Goal: Check status: Check status

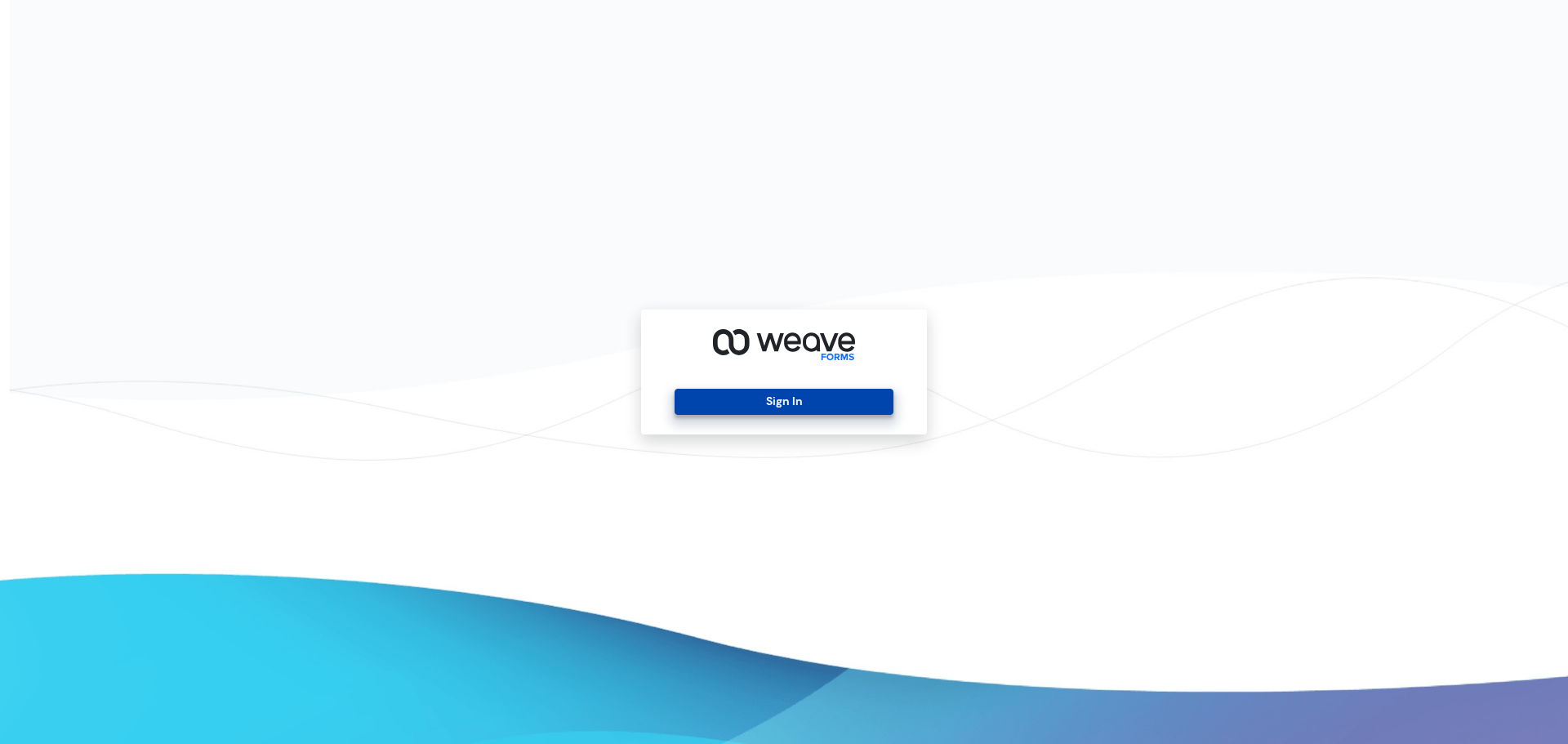
click at [759, 398] on button "Sign In" at bounding box center [784, 402] width 219 height 26
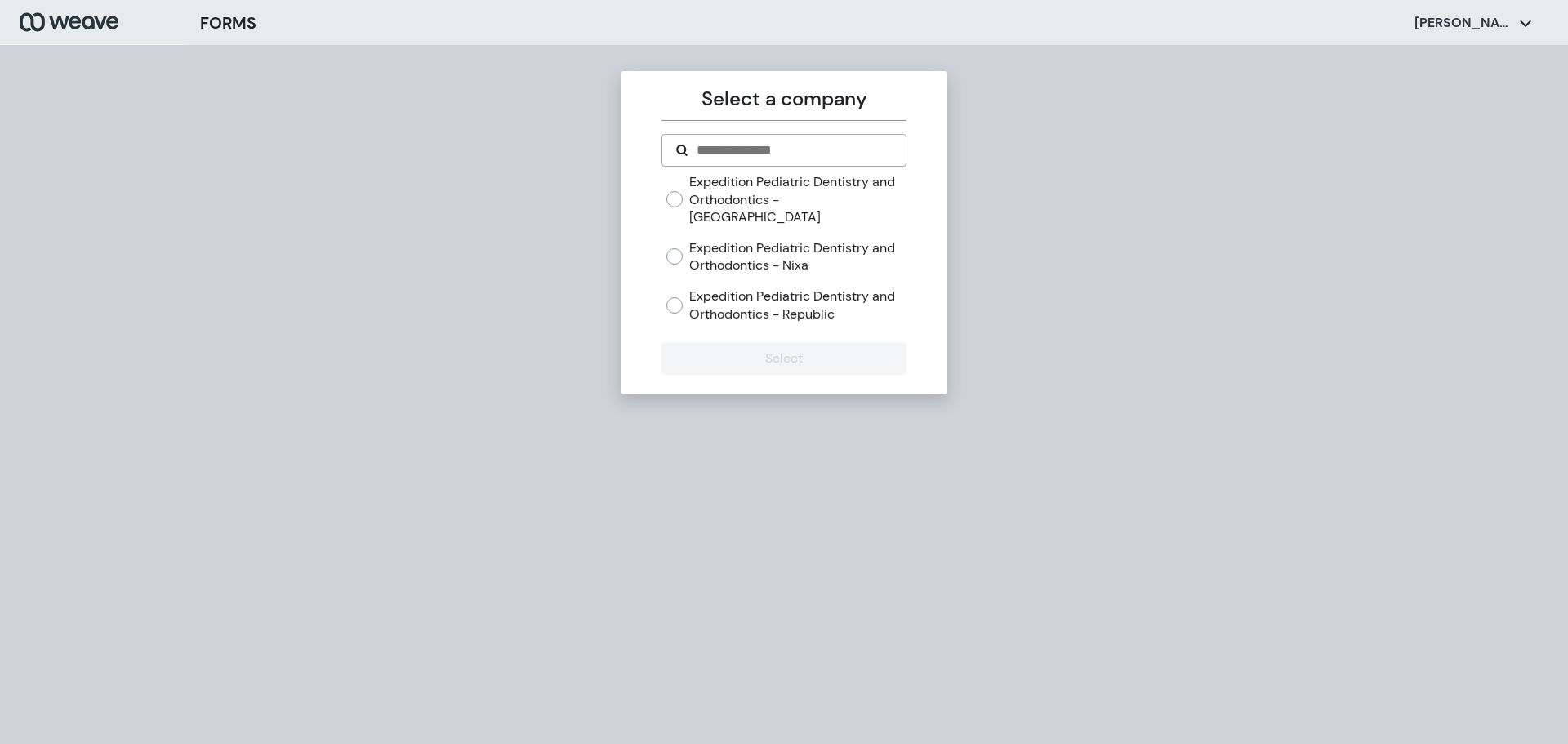
drag, startPoint x: 744, startPoint y: 184, endPoint x: 752, endPoint y: 385, distance: 201.2
click at [744, 192] on label "Expedition Pediatric Dentistry and Orthodontics - Springfield" at bounding box center [798, 199] width 217 height 53
click at [729, 210] on div "Expedition Pediatric Dentistry and Orthodontics - Springfield Expedition Pediat…" at bounding box center [787, 247] width 239 height 149
click at [741, 186] on label "Expedition Pediatric Dentistry and Orthodontics - Springfield" at bounding box center [798, 199] width 217 height 53
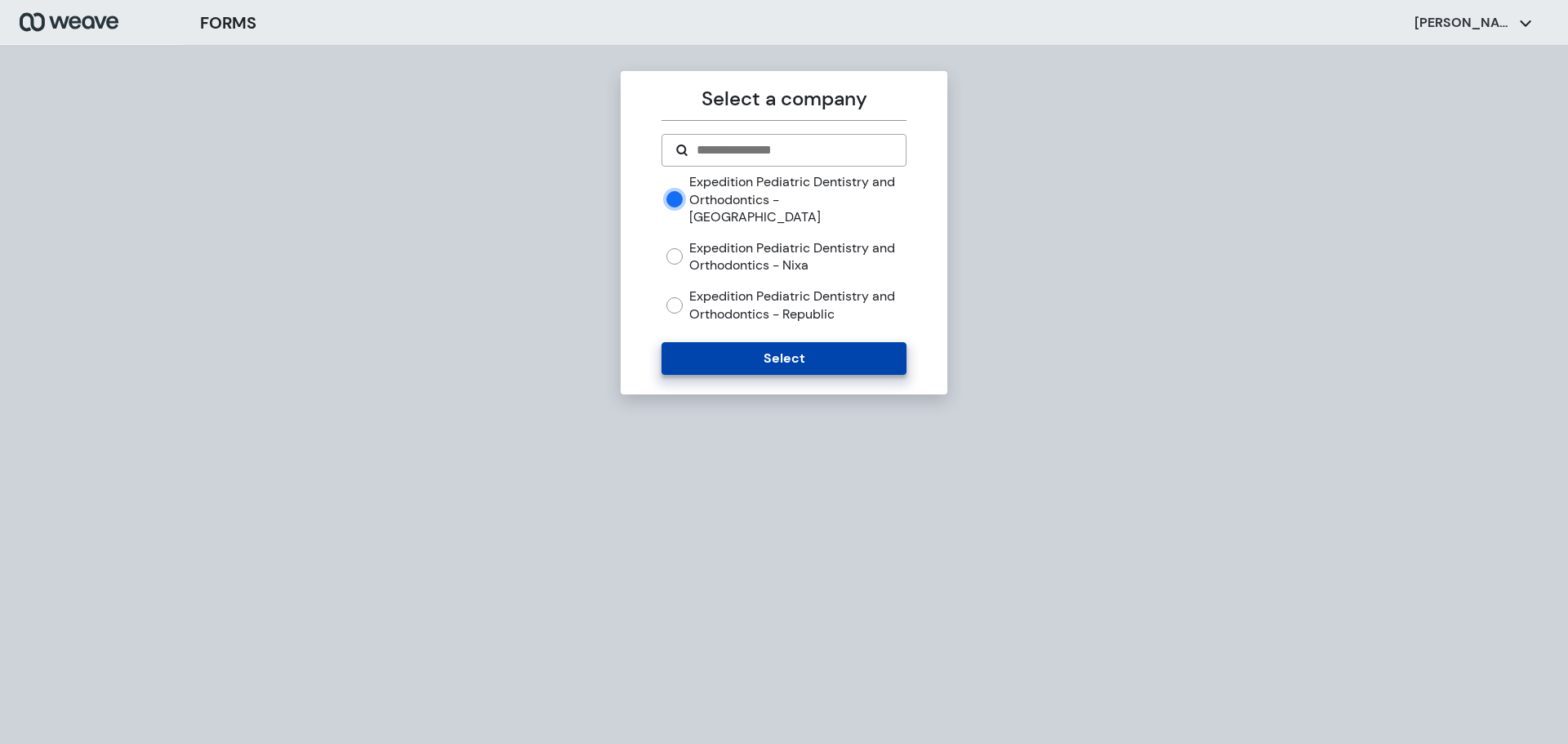
click at [790, 354] on button "Select" at bounding box center [783, 358] width 244 height 32
